Goal: Book appointment/travel/reservation

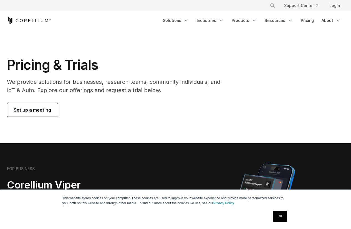
click at [45, 110] on span "Set up a meeting" at bounding box center [32, 110] width 37 height 7
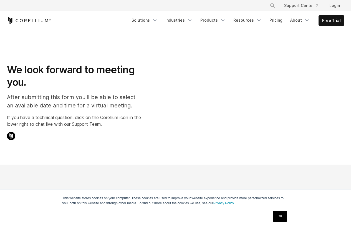
select select "**"
